Goal: Task Accomplishment & Management: Use online tool/utility

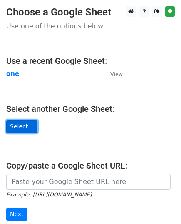
click at [24, 123] on link "Select..." at bounding box center [21, 126] width 31 height 13
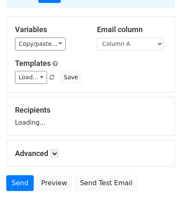
scroll to position [98, 0]
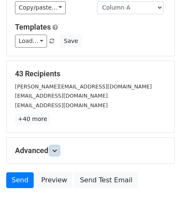
click at [57, 148] on icon at bounding box center [54, 150] width 5 height 5
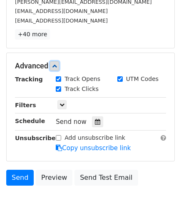
scroll to position [213, 0]
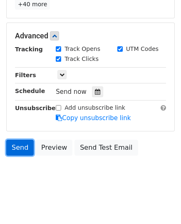
click at [18, 146] on link "Send" at bounding box center [20, 148] width 28 height 16
click at [22, 144] on link "Send" at bounding box center [20, 148] width 28 height 16
